Goal: Navigation & Orientation: Find specific page/section

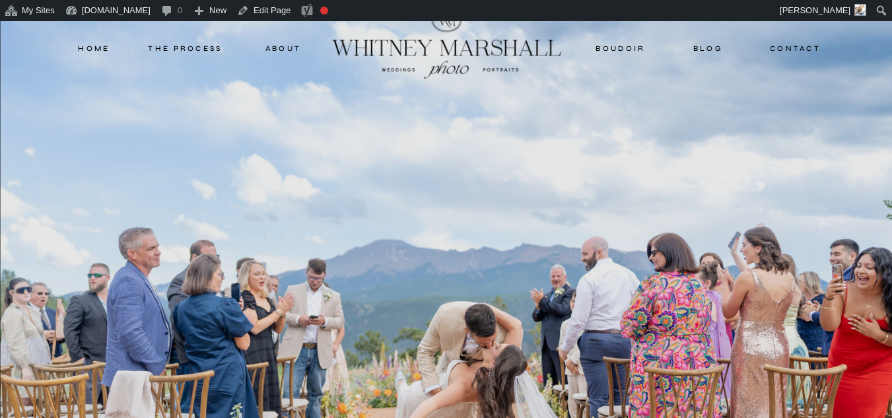
click at [705, 54] on nav "blog" at bounding box center [709, 48] width 58 height 12
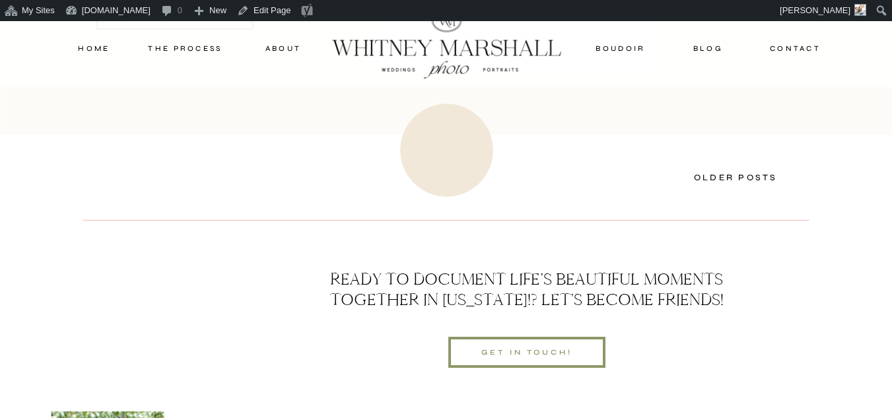
scroll to position [4990, 0]
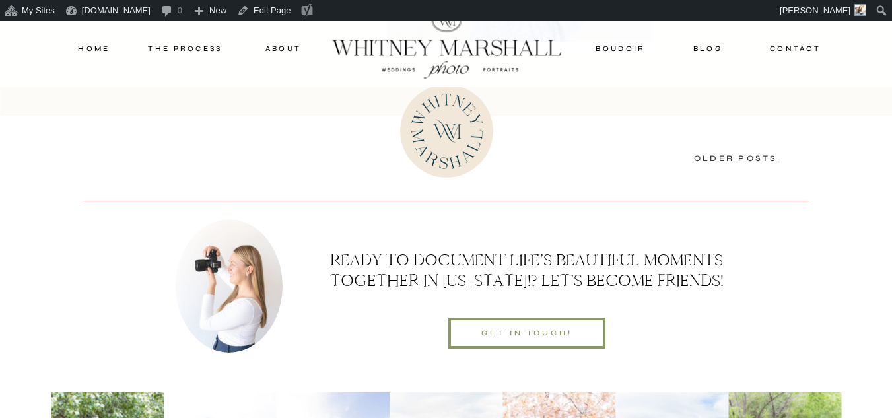
click at [737, 153] on link "Older Posts" at bounding box center [736, 158] width 84 height 11
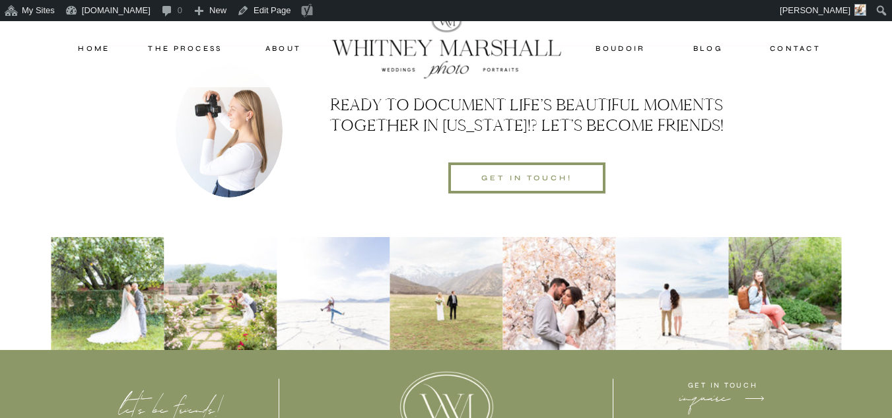
scroll to position [5223, 0]
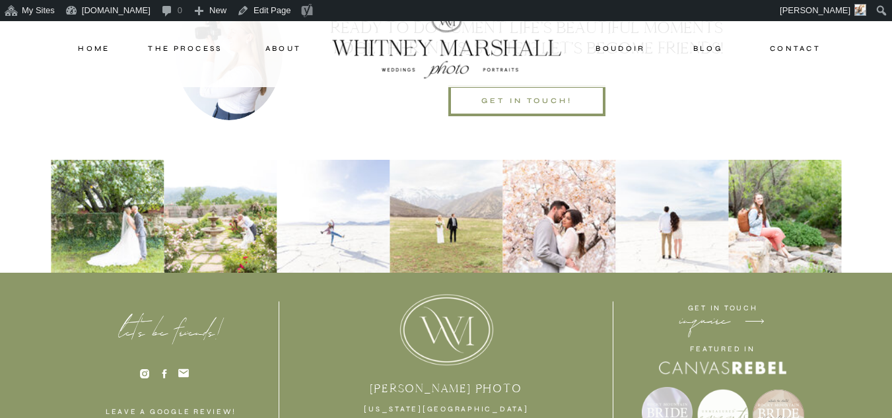
drag, startPoint x: 899, startPoint y: 31, endPoint x: 846, endPoint y: 388, distance: 360.6
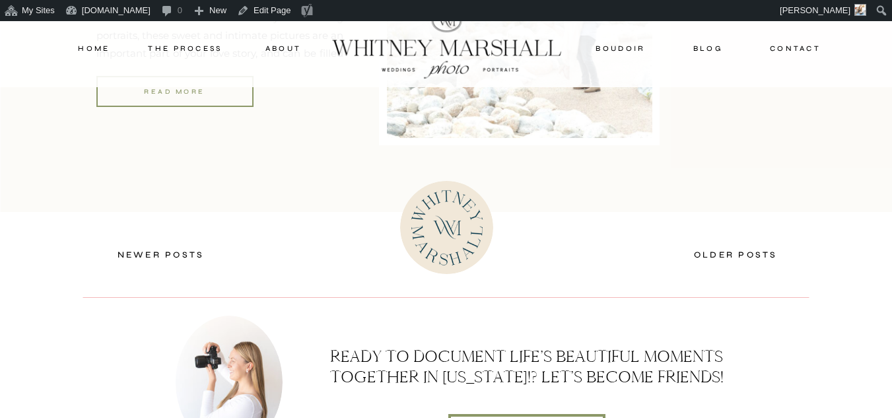
scroll to position [4884, 0]
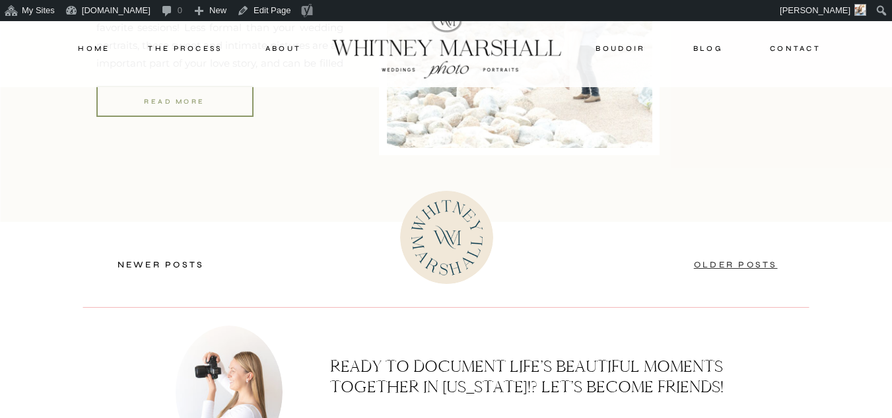
click at [750, 262] on link "Older Posts" at bounding box center [736, 265] width 84 height 11
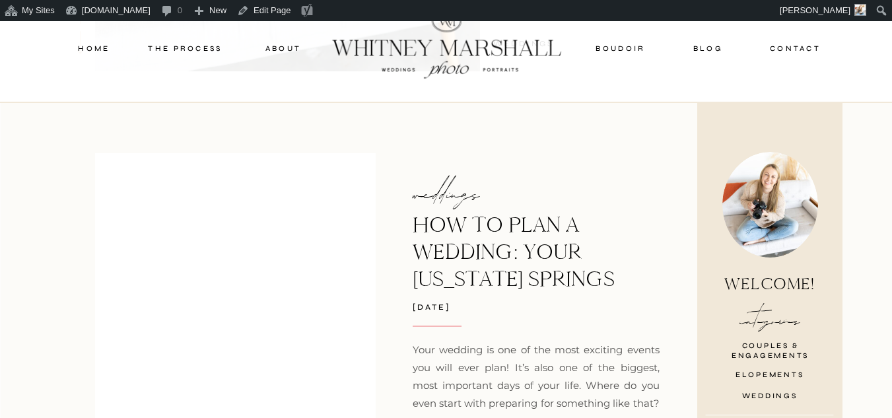
scroll to position [629, 0]
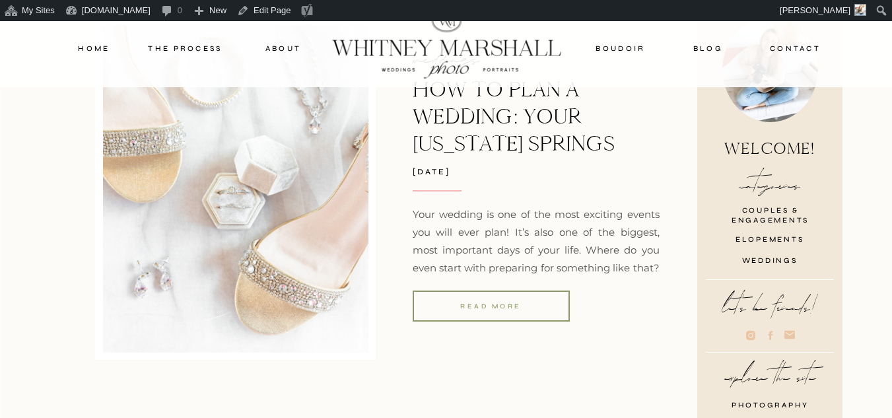
drag, startPoint x: 0, startPoint y: 0, endPoint x: 892, endPoint y: 79, distance: 895.6
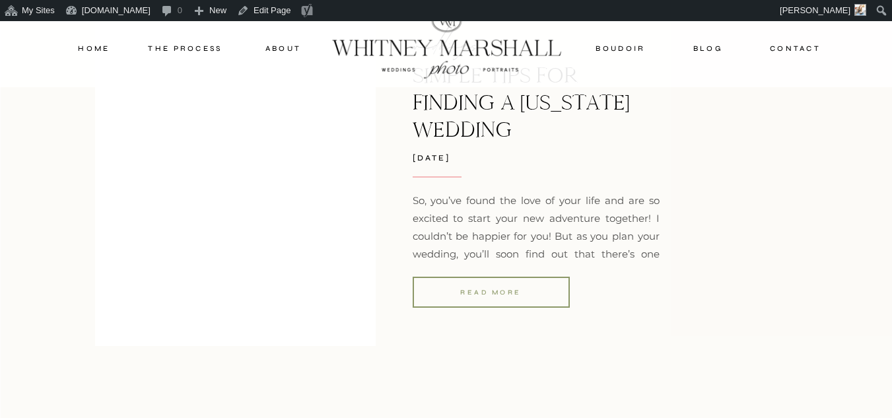
scroll to position [2466, 0]
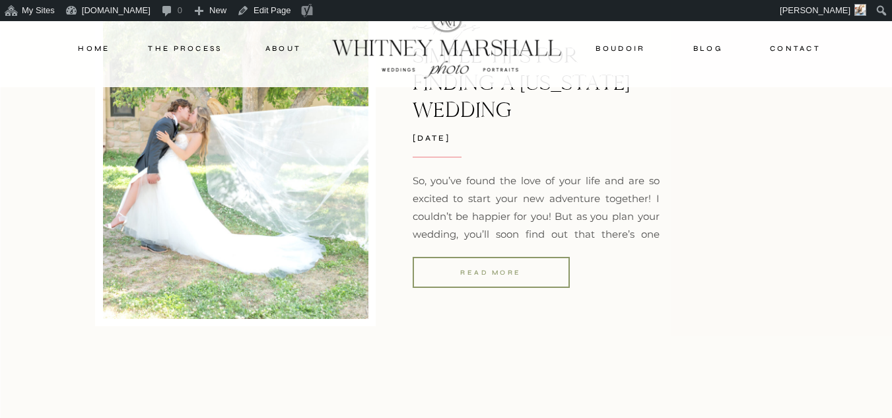
click at [512, 271] on div "read more" at bounding box center [491, 273] width 157 height 12
